Goal: Navigation & Orientation: Find specific page/section

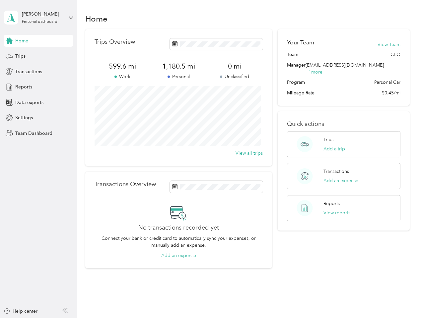
click at [210, 159] on div "Trips Overview 599.6 mi Work 1,180.5 mi Personal 0 mi Unclassified View all tri…" at bounding box center [178, 97] width 187 height 137
click at [38, 18] on div "[PERSON_NAME]" at bounding box center [42, 14] width 41 height 7
click at [38, 41] on div "You’re signed in as [EMAIL_ADDRESS][DOMAIN_NAME] Team dashboard Personal dashbo…" at bounding box center [74, 58] width 140 height 68
click at [38, 56] on div "Trips" at bounding box center [39, 56] width 70 height 12
